Goal: Find specific page/section: Find specific page/section

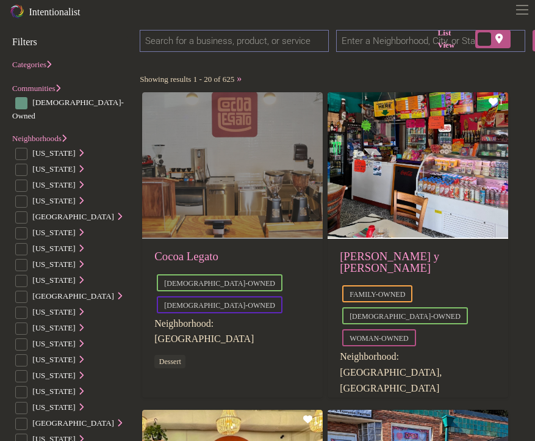
scroll to position [51, 0]
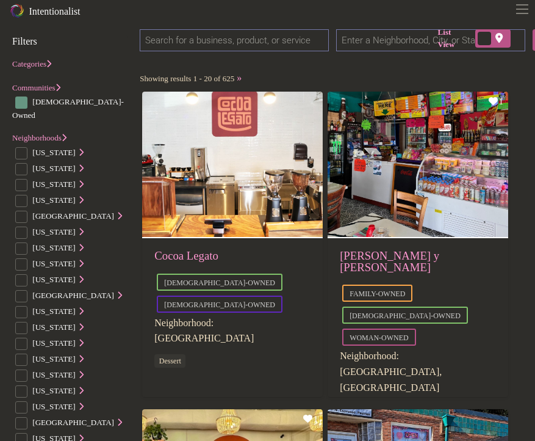
click at [288, 38] on input "search" at bounding box center [234, 40] width 189 height 23
click at [354, 40] on input "text" at bounding box center [430, 40] width 189 height 23
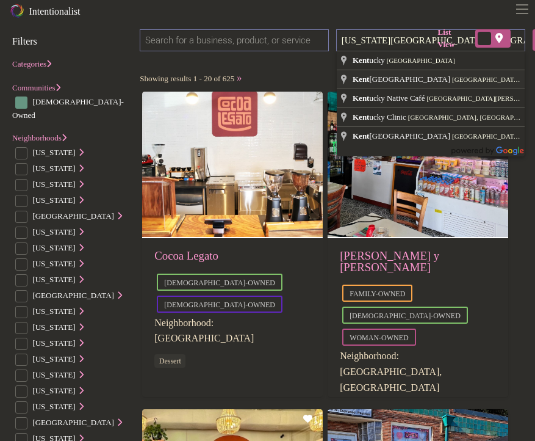
type input "4089 Iron Works Pkwy, Lexington, KY 40511, USA"
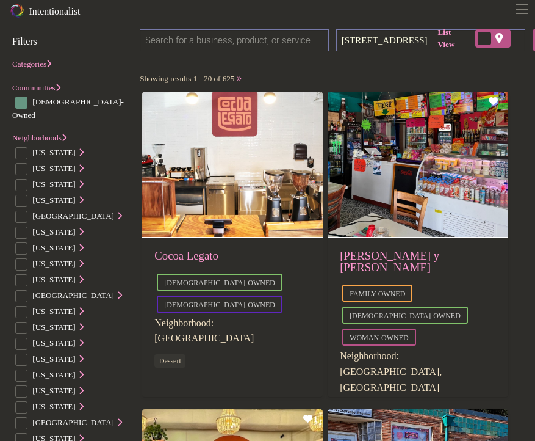
click at [414, 43] on input "4089 Iron Works Pkwy, Lexington, KY 40511, USA" at bounding box center [430, 40] width 189 height 23
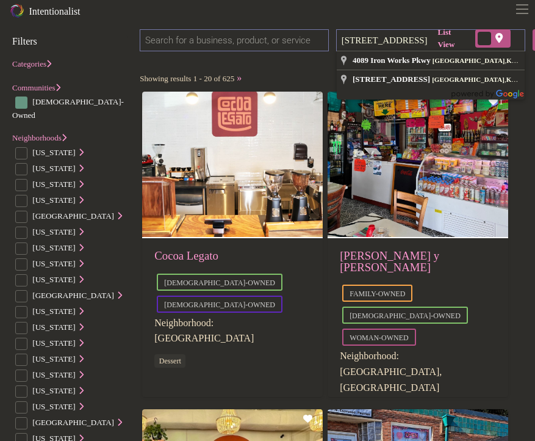
scroll to position [0, 21]
drag, startPoint x: 344, startPoint y: 38, endPoint x: 535, endPoint y: 46, distance: 191.2
click at [425, 46] on div "4089 Iron Works Pkwy, Lexington, KY 40511, USA Search Search" at bounding box center [283, 44] width 286 height 31
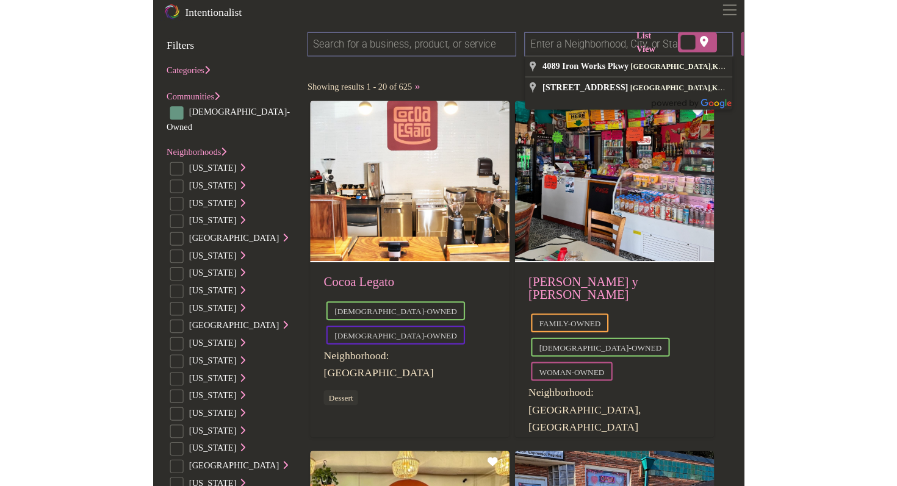
scroll to position [0, 0]
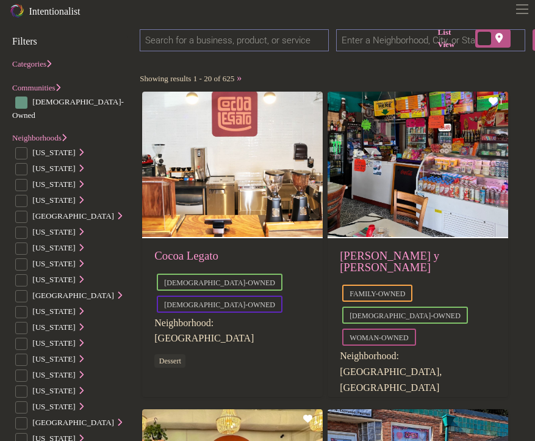
click at [18, 401] on input "checkbox" at bounding box center [21, 407] width 12 height 12
checkbox input "true"
click at [406, 39] on input "text" at bounding box center [430, 40] width 189 height 23
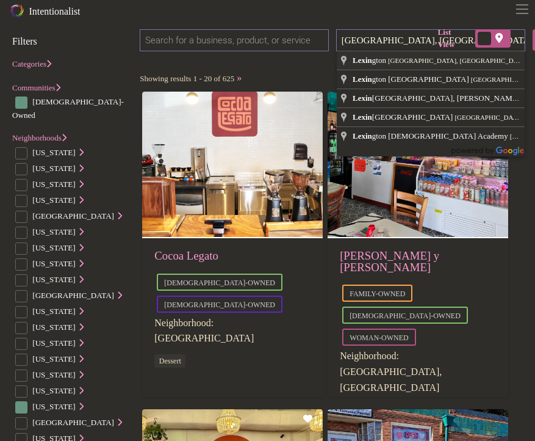
type input "Lexington, KY, USA"
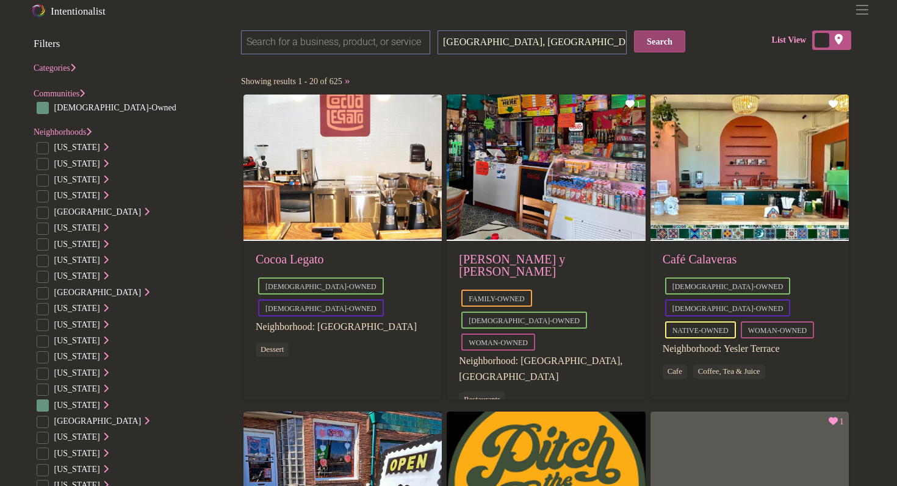
click at [535, 40] on button "Search" at bounding box center [659, 42] width 51 height 22
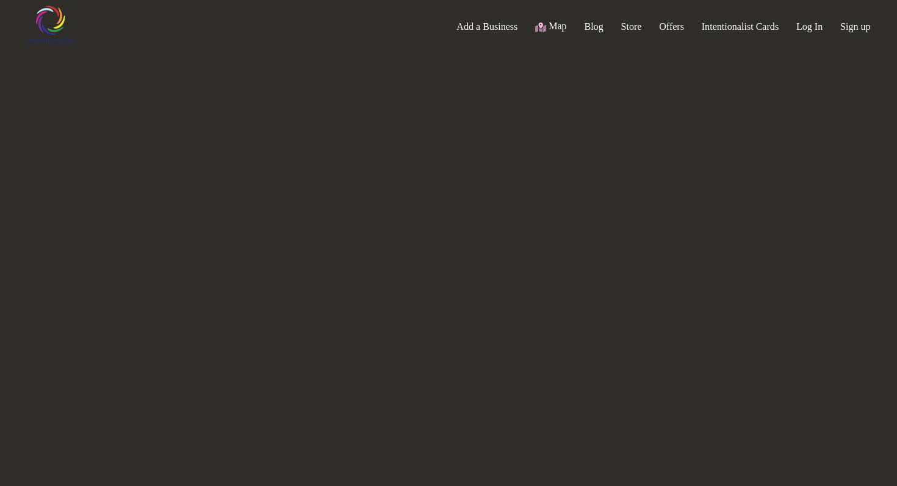
click at [673, 48] on div "0 Add a Business Map Blog Store Offers Intentionalist Cards Buy Black Card Inte…" at bounding box center [513, 26] width 739 height 49
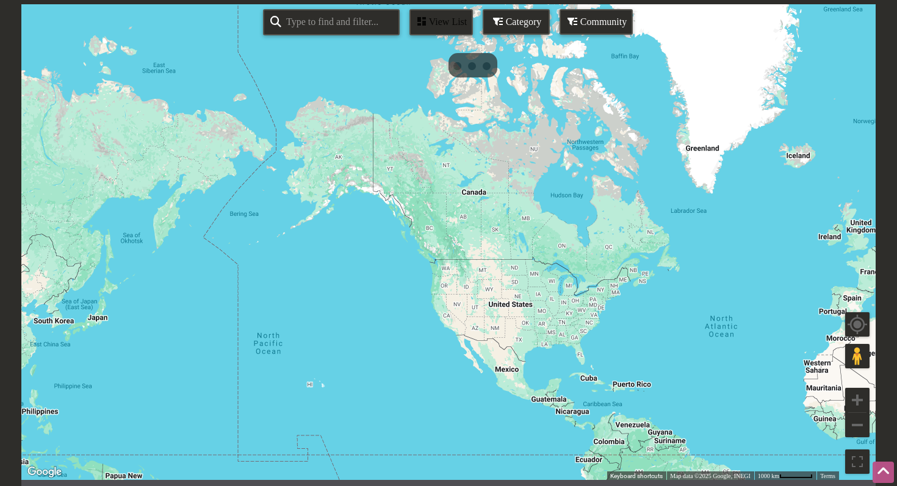
scroll to position [190, 0]
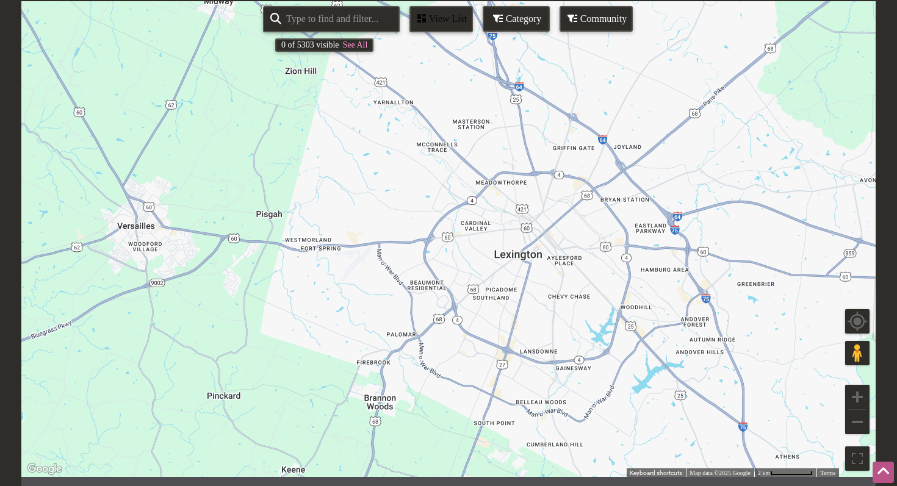
drag, startPoint x: 605, startPoint y: 326, endPoint x: 575, endPoint y: 275, distance: 60.2
click at [575, 275] on div "To navigate, press the arrow keys." at bounding box center [448, 239] width 854 height 476
